Goal: Find specific page/section: Find specific page/section

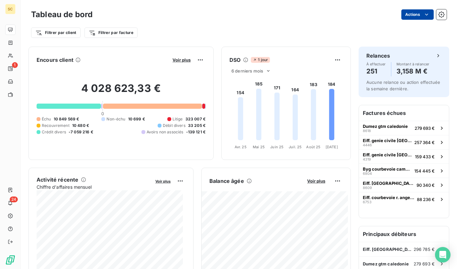
click at [410, 15] on html "SC 1 24 Tableau de bord Actions Filtrer par client Filtrer par facture Encours …" at bounding box center [228, 134] width 457 height 269
click at [320, 31] on html "SC 1 24 Tableau de bord Actions Filtrer par client Filtrer par facture Encours …" at bounding box center [228, 134] width 457 height 269
click at [104, 38] on div "Filtrer par client Filtrer par facture" at bounding box center [238, 33] width 415 height 12
click at [107, 33] on html "SC 1 24 Tableau de bord Actions Filtrer par client Filtrer par facture Encours …" at bounding box center [228, 134] width 457 height 269
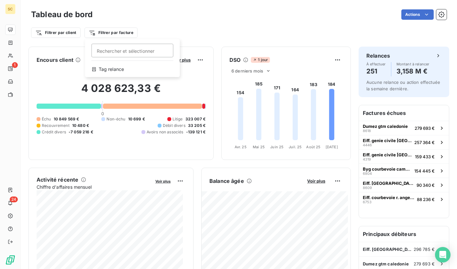
click at [197, 3] on html "SC 1 24 Tableau de bord Actions Filtrer par client Filtrer par facture Recherch…" at bounding box center [228, 134] width 457 height 269
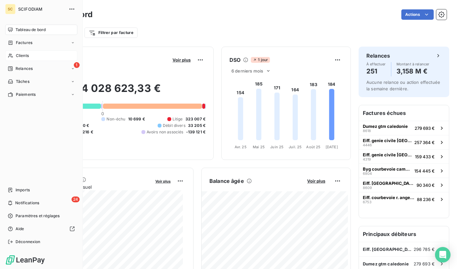
click at [17, 53] on span "Clients" at bounding box center [22, 56] width 13 height 6
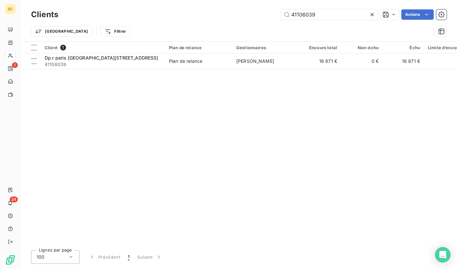
click at [372, 12] on icon at bounding box center [372, 14] width 6 height 6
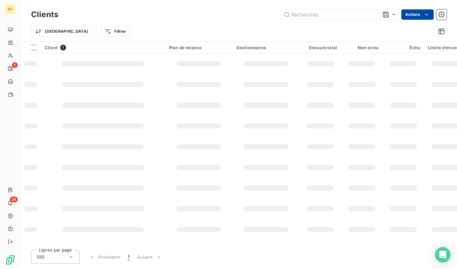
click at [419, 14] on html "SC 1 24 Clients Actions Trier Filtrer Client 1 Plan de relance Gestionnaires En…" at bounding box center [228, 134] width 457 height 269
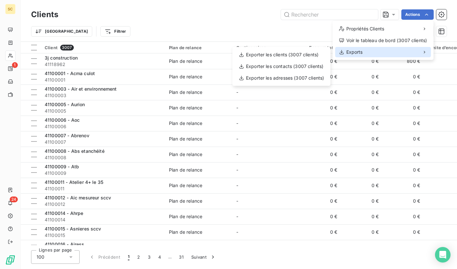
click at [361, 53] on span "Exports" at bounding box center [354, 52] width 16 height 6
click at [360, 51] on span "Exports" at bounding box center [354, 52] width 16 height 6
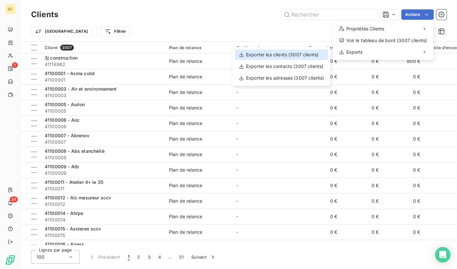
click at [311, 55] on div "Exporter les clients (3007 clients)" at bounding box center [281, 54] width 93 height 10
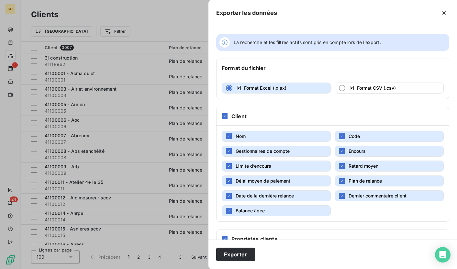
scroll to position [38, 0]
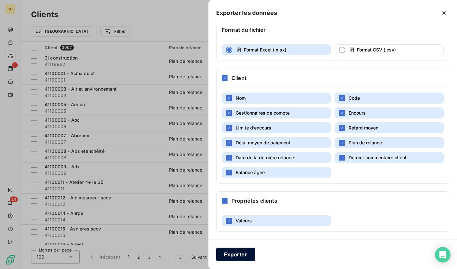
click at [235, 256] on button "Exporter" at bounding box center [235, 254] width 39 height 14
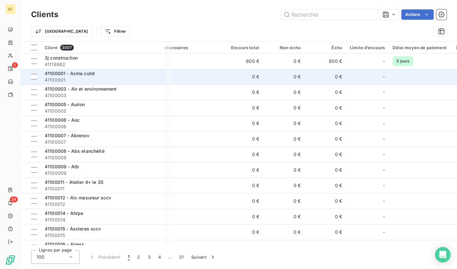
scroll to position [0, 125]
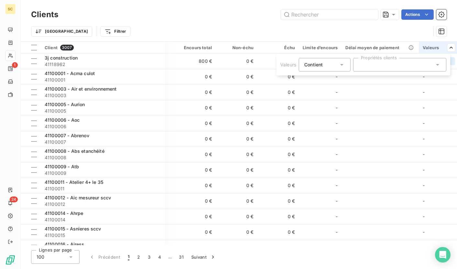
click at [404, 66] on div at bounding box center [399, 65] width 93 height 14
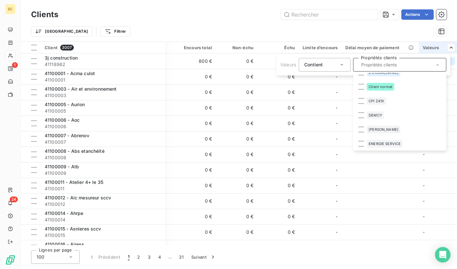
scroll to position [191, 0]
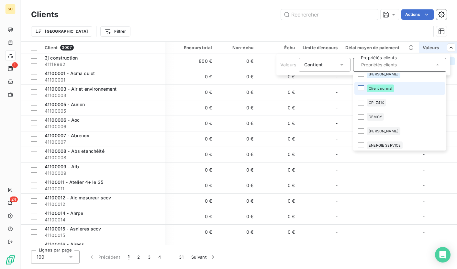
click at [362, 89] on div at bounding box center [361, 88] width 6 height 6
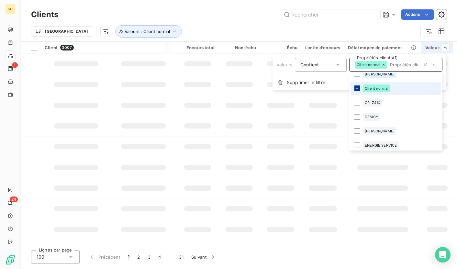
scroll to position [0, 124]
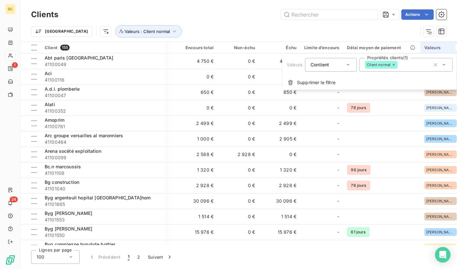
click at [345, 66] on icon at bounding box center [348, 64] width 6 height 6
click at [340, 93] on span "Ne contient pas" at bounding box center [335, 91] width 35 height 5
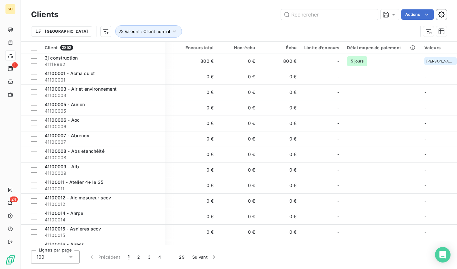
click at [309, 31] on html "SC 1 24 Clients Actions Trier Valeurs : Client normal Client 2852 Plan de relan…" at bounding box center [228, 134] width 457 height 269
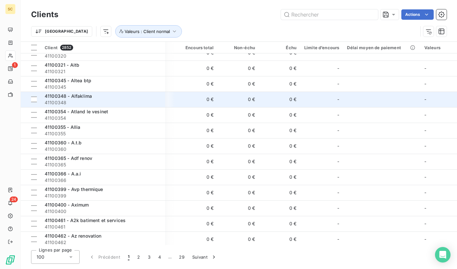
scroll to position [862, 125]
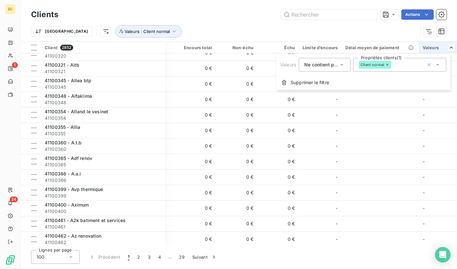
click at [438, 67] on icon at bounding box center [437, 64] width 6 height 6
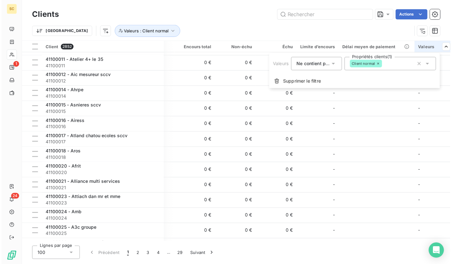
scroll to position [862, 124]
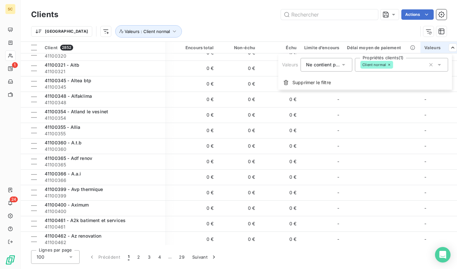
click at [11, 57] on html "SC 1 24 Clients Actions Trier Valeurs : Client normal Client 2852 Plan de relan…" at bounding box center [228, 134] width 457 height 269
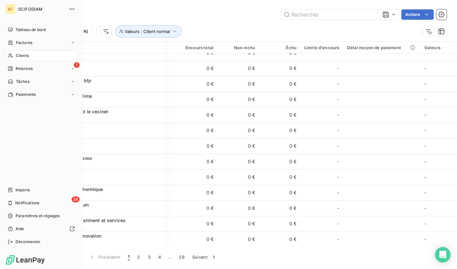
click at [18, 56] on span "Clients" at bounding box center [22, 56] width 13 height 6
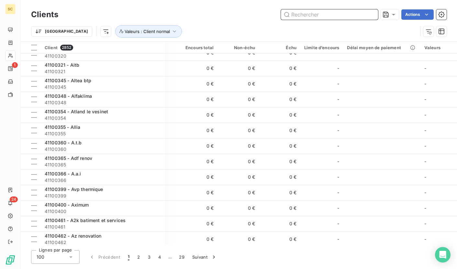
click at [300, 15] on input "text" at bounding box center [329, 14] width 97 height 10
paste input "41100110"
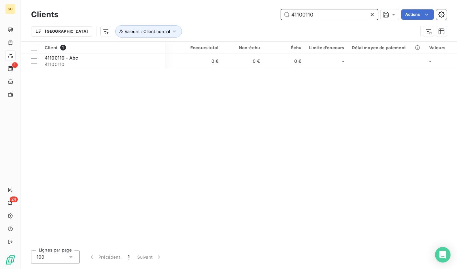
scroll to position [0, 117]
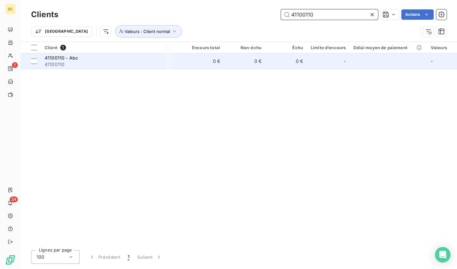
type input "41100110"
click at [135, 64] on span "41100110" at bounding box center [103, 64] width 116 height 6
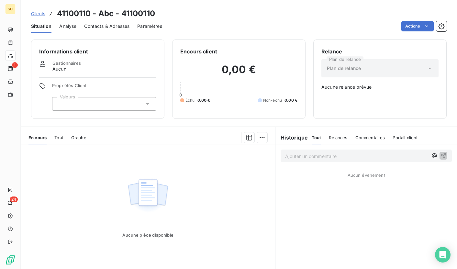
click at [39, 12] on span "Clients" at bounding box center [38, 13] width 14 height 5
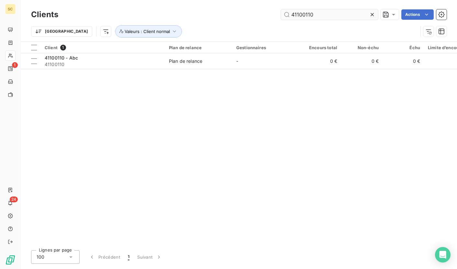
click at [301, 13] on input "41100110" at bounding box center [329, 14] width 97 height 10
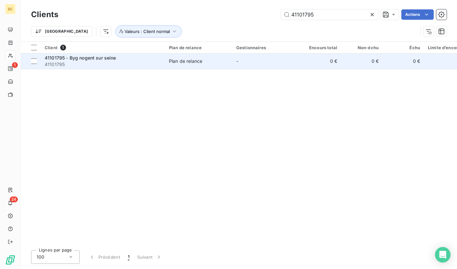
type input "41101795"
click at [103, 67] on td "41101795 - Byg nogent sur seine 41101795" at bounding box center [103, 61] width 124 height 16
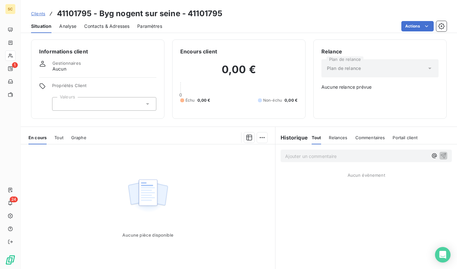
click at [39, 15] on span "Clients" at bounding box center [38, 13] width 14 height 5
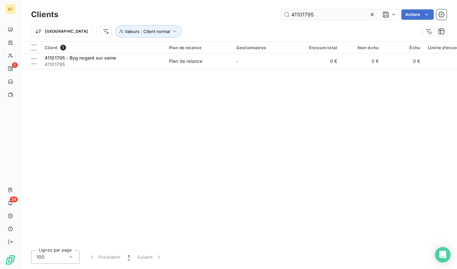
click at [298, 15] on input "41101795" at bounding box center [329, 14] width 97 height 10
type input "41108020 - Gauthier"
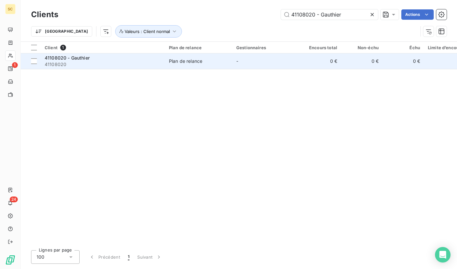
click at [249, 67] on td "-" at bounding box center [265, 61] width 67 height 16
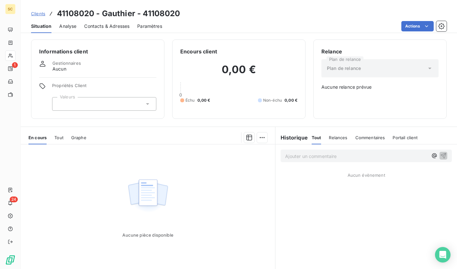
click at [37, 16] on span "Clients" at bounding box center [38, 13] width 14 height 5
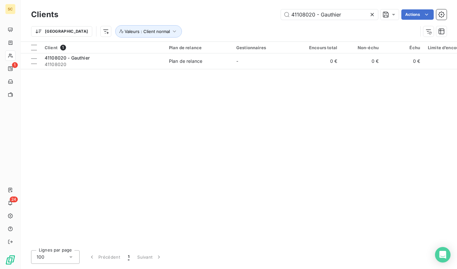
drag, startPoint x: 354, startPoint y: 15, endPoint x: 269, endPoint y: 14, distance: 85.1
click at [269, 14] on div "41108020 - Gauthier Actions" at bounding box center [256, 14] width 380 height 10
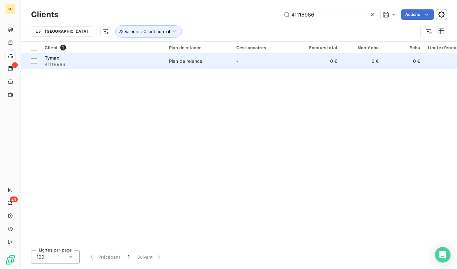
type input "41118986"
click at [144, 59] on div "Tymax" at bounding box center [103, 58] width 116 height 6
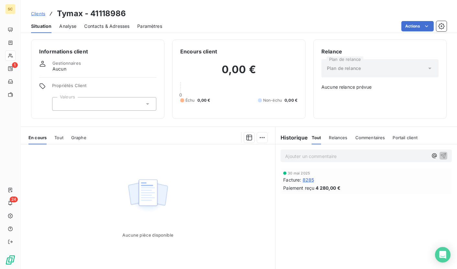
scroll to position [19, 0]
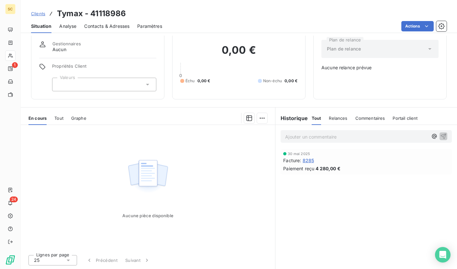
click at [39, 12] on span "Clients" at bounding box center [38, 13] width 14 height 5
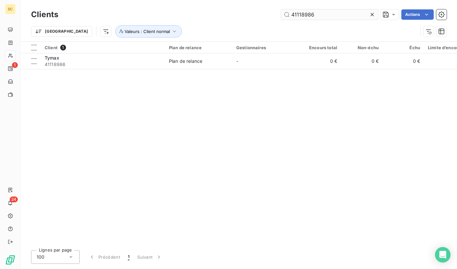
click at [296, 12] on input "41118986" at bounding box center [329, 14] width 97 height 10
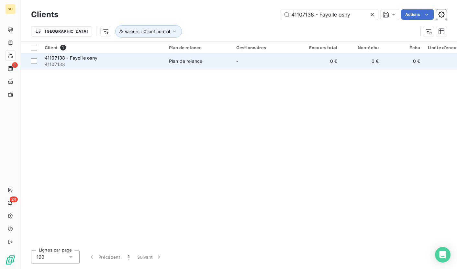
type input "41107138 - Fayolle osny"
click at [175, 60] on div "Plan de relance" at bounding box center [185, 61] width 33 height 6
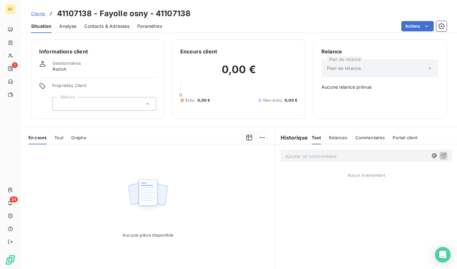
click at [37, 11] on span "Clients" at bounding box center [38, 13] width 14 height 5
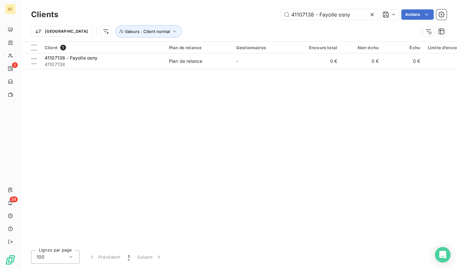
drag, startPoint x: 353, startPoint y: 15, endPoint x: 248, endPoint y: 19, distance: 104.9
click at [248, 19] on div "41107138 - Fayolle osny Actions" at bounding box center [256, 14] width 380 height 10
click at [372, 15] on icon at bounding box center [372, 14] width 6 height 6
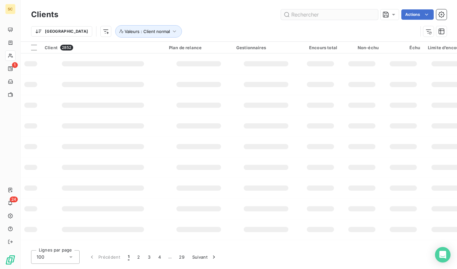
click at [324, 16] on input "text" at bounding box center [329, 14] width 97 height 10
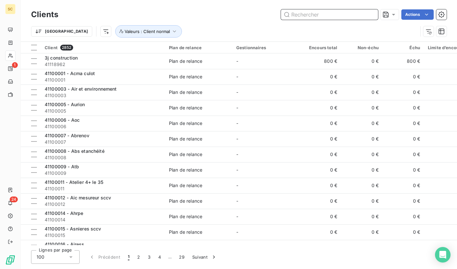
paste input "41106581 - Eiff. [GEOGRAPHIC_DATA]"
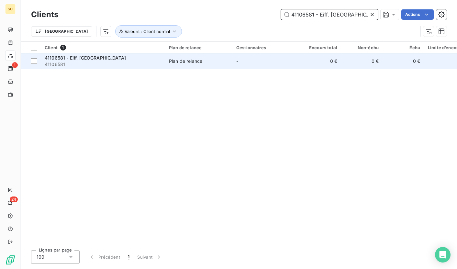
type input "41106581 - Eiff. [GEOGRAPHIC_DATA]"
click at [260, 66] on td "-" at bounding box center [265, 61] width 67 height 16
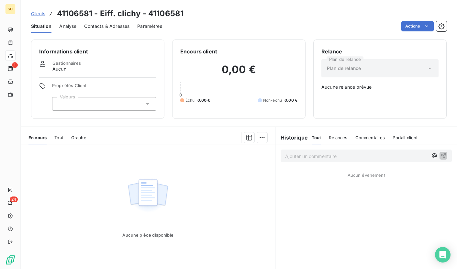
click at [341, 131] on div "Relances" at bounding box center [338, 138] width 18 height 14
click at [60, 137] on span "Tout" at bounding box center [58, 137] width 9 height 5
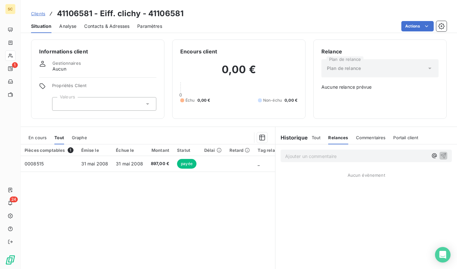
click at [38, 13] on span "Clients" at bounding box center [38, 13] width 14 height 5
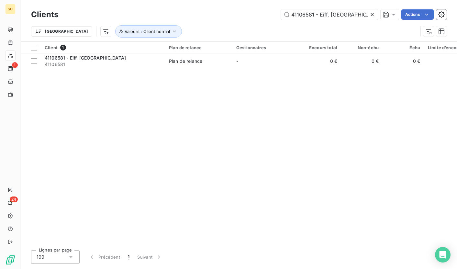
drag, startPoint x: 349, startPoint y: 16, endPoint x: 258, endPoint y: 17, distance: 90.9
click at [258, 17] on div "41106581 - Eiff. clichy Actions" at bounding box center [256, 14] width 380 height 10
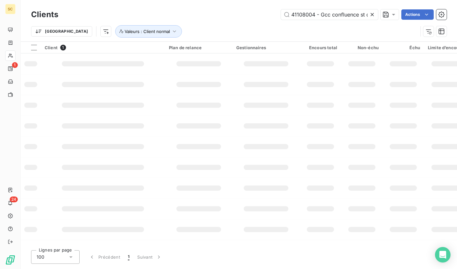
scroll to position [0, 12]
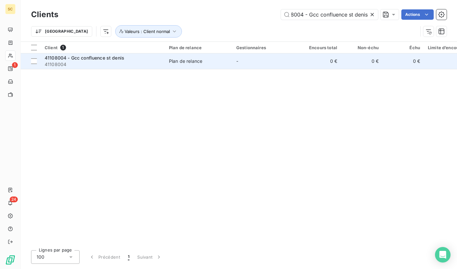
type input "41108004 - Gcc confluence st denis"
click at [214, 60] on span "Plan de relance" at bounding box center [199, 61] width 60 height 6
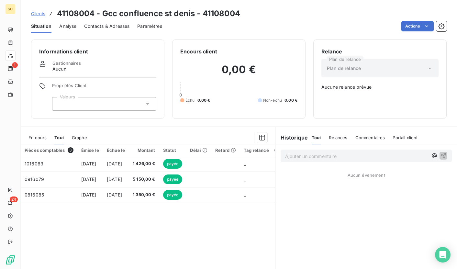
click at [36, 13] on span "Clients" at bounding box center [38, 13] width 14 height 5
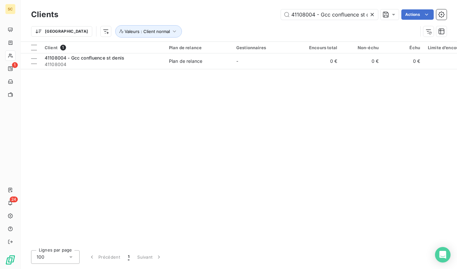
click at [370, 16] on icon at bounding box center [371, 14] width 3 height 3
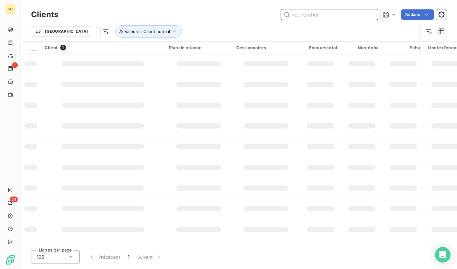
click at [328, 14] on input "text" at bounding box center [329, 14] width 97 height 10
paste input "41101040"
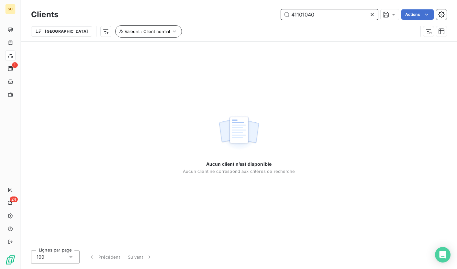
type input "41101040"
click at [171, 32] on icon "button" at bounding box center [174, 31] width 6 height 6
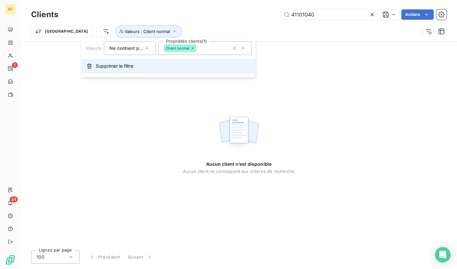
click at [114, 67] on span "Supprimer le filtre" at bounding box center [115, 66] width 38 height 6
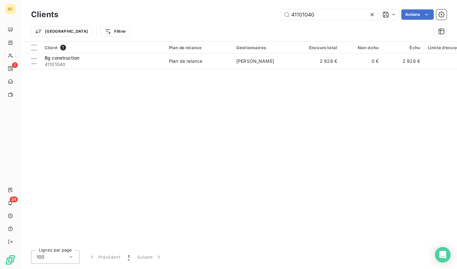
click at [114, 67] on span "41101040" at bounding box center [103, 64] width 116 height 6
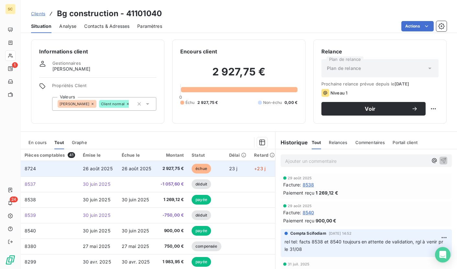
click at [126, 168] on span "26 août 2025" at bounding box center [137, 168] width 30 height 5
